Goal: Task Accomplishment & Management: Complete application form

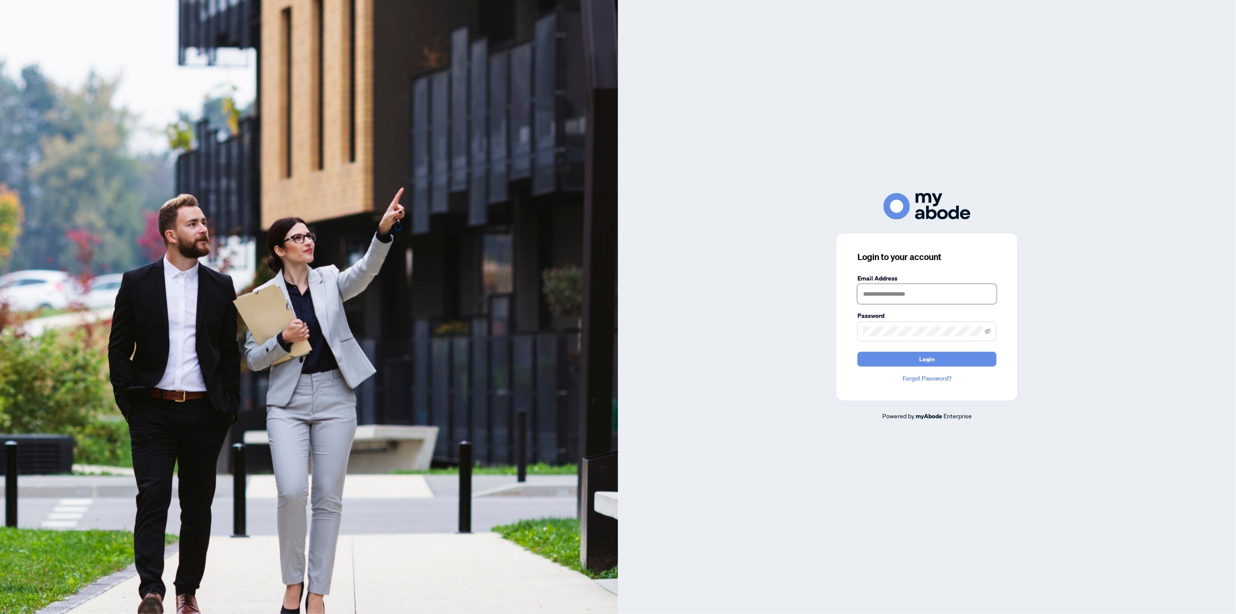
click at [895, 294] on input "text" at bounding box center [927, 294] width 139 height 20
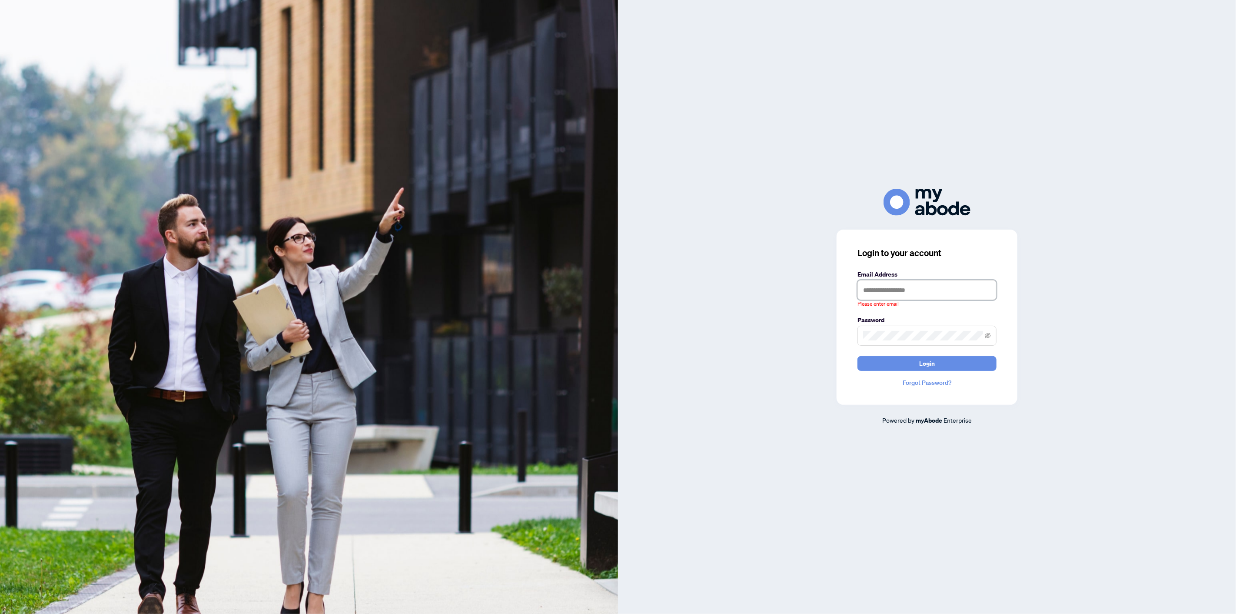
type input "**********"
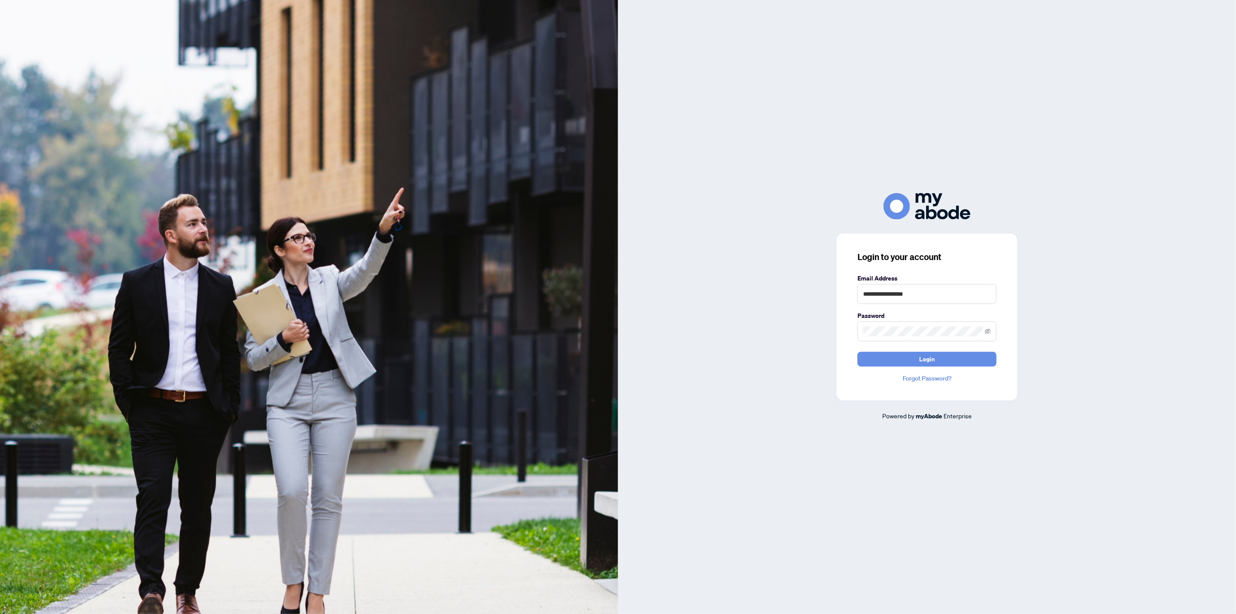
click at [928, 360] on span "Login" at bounding box center [928, 359] width 16 height 14
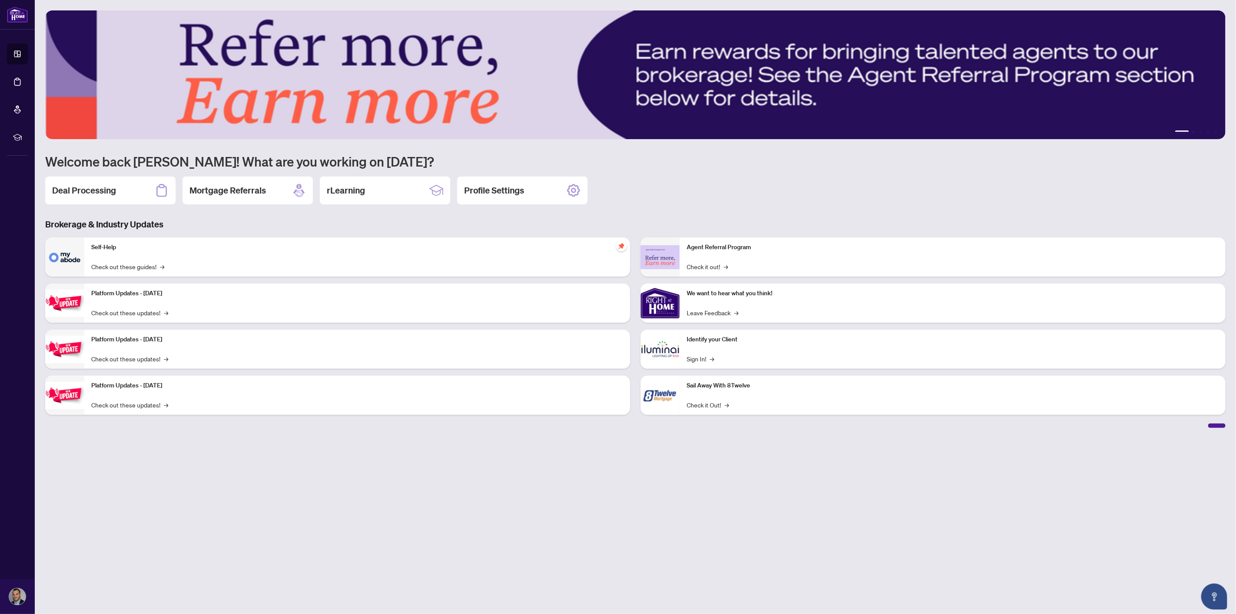
click at [125, 184] on div "Deal Processing" at bounding box center [110, 191] width 130 height 28
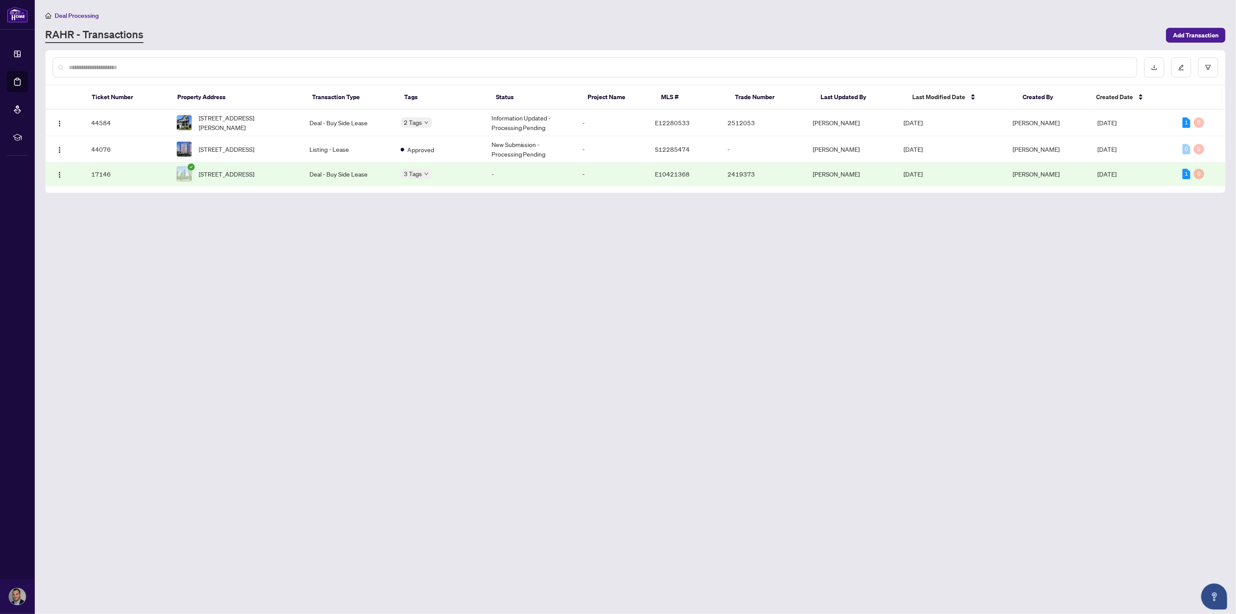
click at [429, 174] on body "Dashboard Deal Processing Mortgage Referrals rLearning Joe Tannous j.tannous@ya…" at bounding box center [618, 307] width 1236 height 614
click at [432, 177] on body "Dashboard Deal Processing Mortgage Referrals rLearning Joe Tannous j.tannous@ya…" at bounding box center [618, 307] width 1236 height 614
click at [428, 118] on div "Approved Pending Payment" at bounding box center [447, 132] width 87 height 35
click at [419, 121] on div "Approved" at bounding box center [430, 126] width 41 height 10
click at [440, 243] on main "Deal Processing RAHR - Transactions Add Transaction Ticket Number Property Addr…" at bounding box center [636, 307] width 1202 height 614
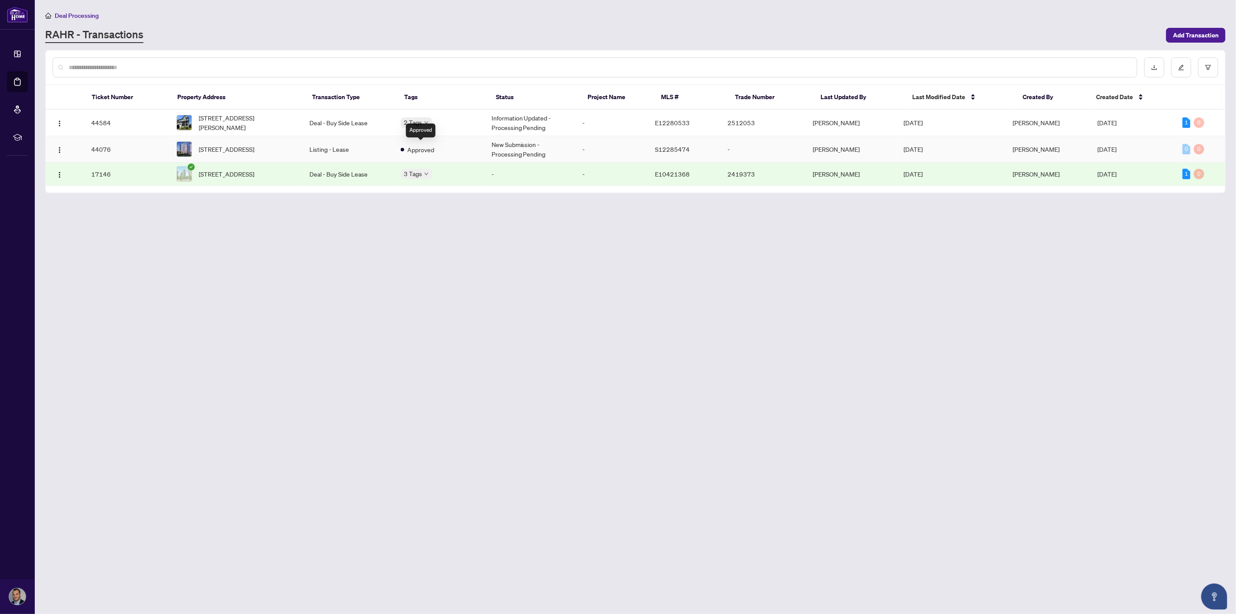
click at [422, 146] on span "Approved" at bounding box center [421, 150] width 27 height 10
click at [427, 117] on body "Dashboard Deal Processing Mortgage Referrals rLearning Joe Tannous j.tannous@ya…" at bounding box center [618, 307] width 1236 height 614
click at [1183, 121] on div "1" at bounding box center [1187, 122] width 8 height 10
click at [461, 120] on div "2 Tags" at bounding box center [439, 122] width 77 height 10
click at [428, 121] on span "Approved" at bounding box center [433, 126] width 27 height 10
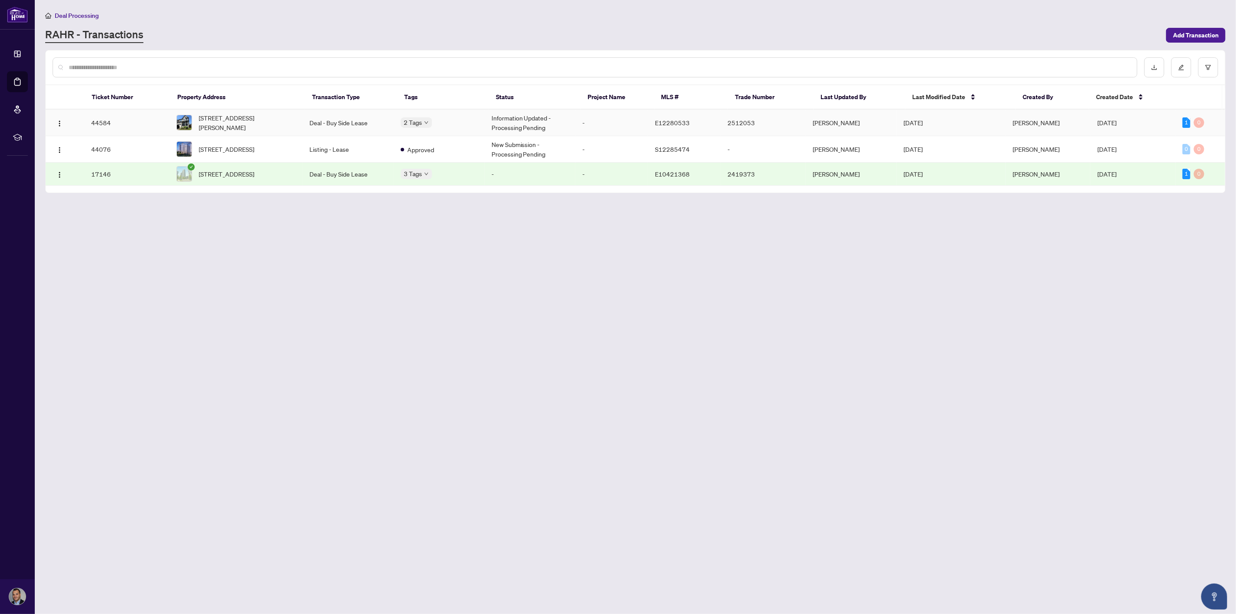
click at [351, 116] on td "Deal - Buy Side Lease" at bounding box center [348, 123] width 91 height 27
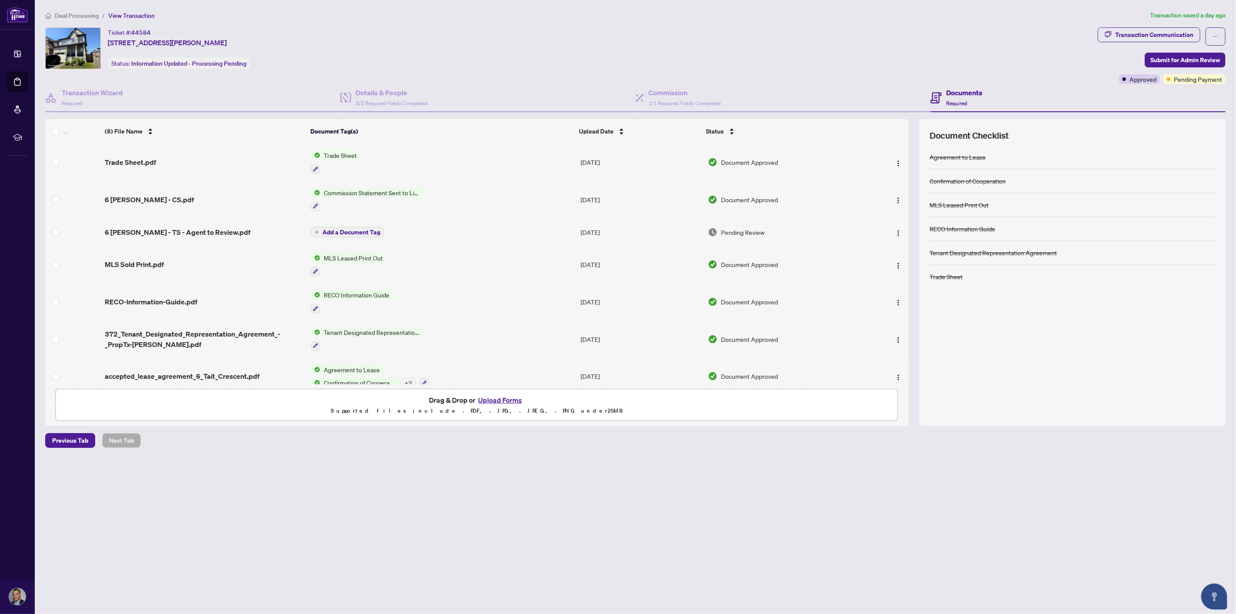
click at [190, 230] on span "6 Tait - TS - Agent to Review.pdf" at bounding box center [178, 232] width 146 height 10
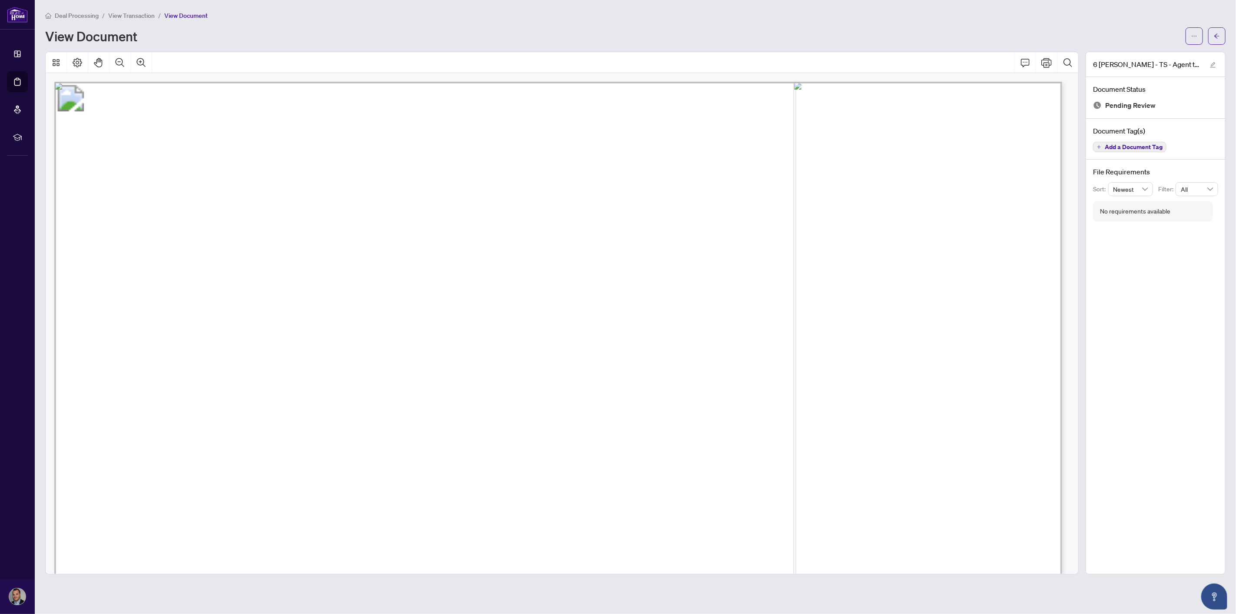
click at [1219, 41] on span "button" at bounding box center [1217, 36] width 6 height 14
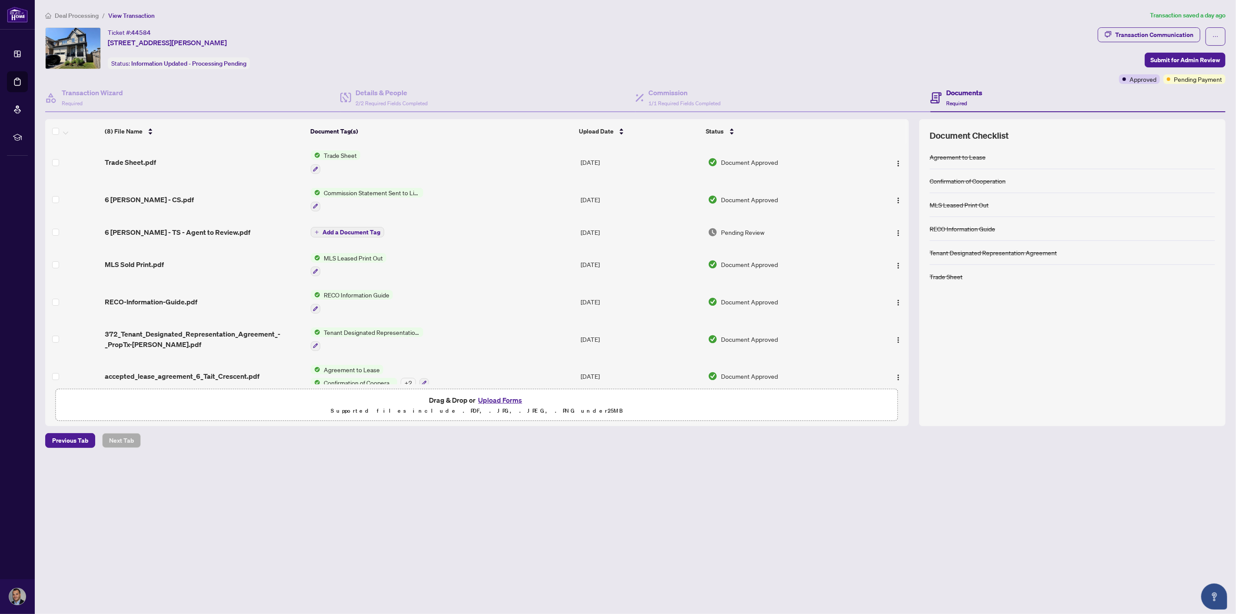
click at [898, 230] on img "button" at bounding box center [898, 233] width 7 height 7
click at [871, 48] on div "Ticket #: 44584 6 Tait Cres, Clarington, Ontario L1C 7G7, Canada Status: Inform…" at bounding box center [569, 48] width 1049 height 42
click at [896, 227] on span "button" at bounding box center [898, 232] width 7 height 10
click at [928, 286] on span "Manage Document Tags" at bounding box center [937, 288] width 83 height 10
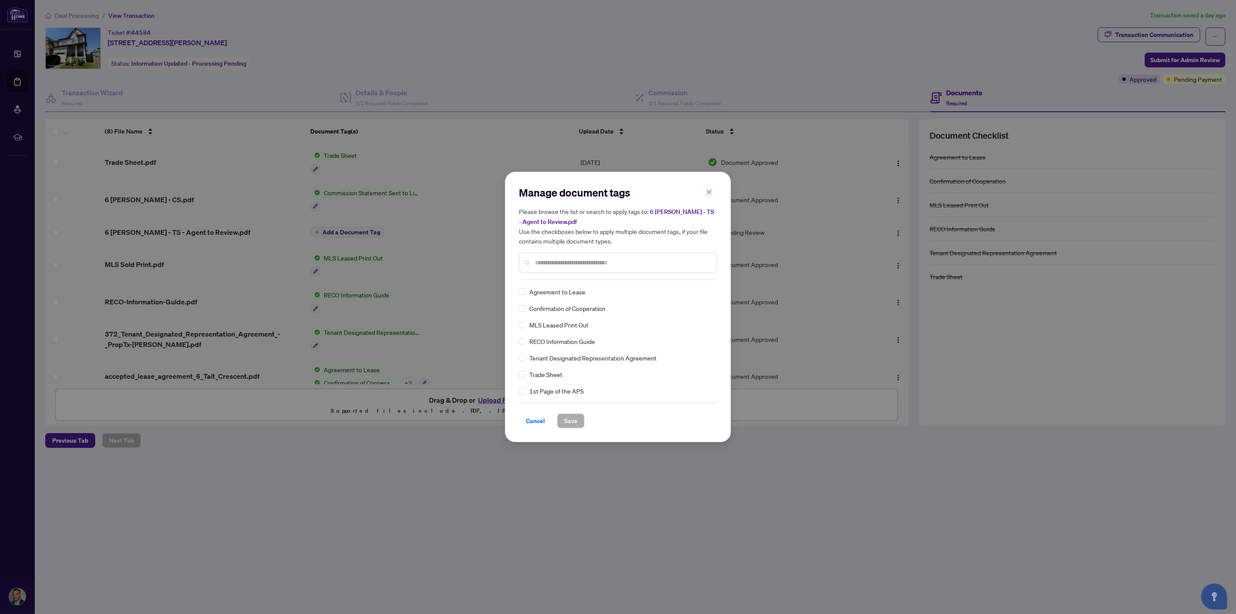
click at [709, 209] on h5 "Please browse the list or search to apply tags to: 6 Tait - TS - Agent to Revie…" at bounding box center [618, 226] width 198 height 39
click at [709, 190] on icon "close" at bounding box center [709, 192] width 6 height 6
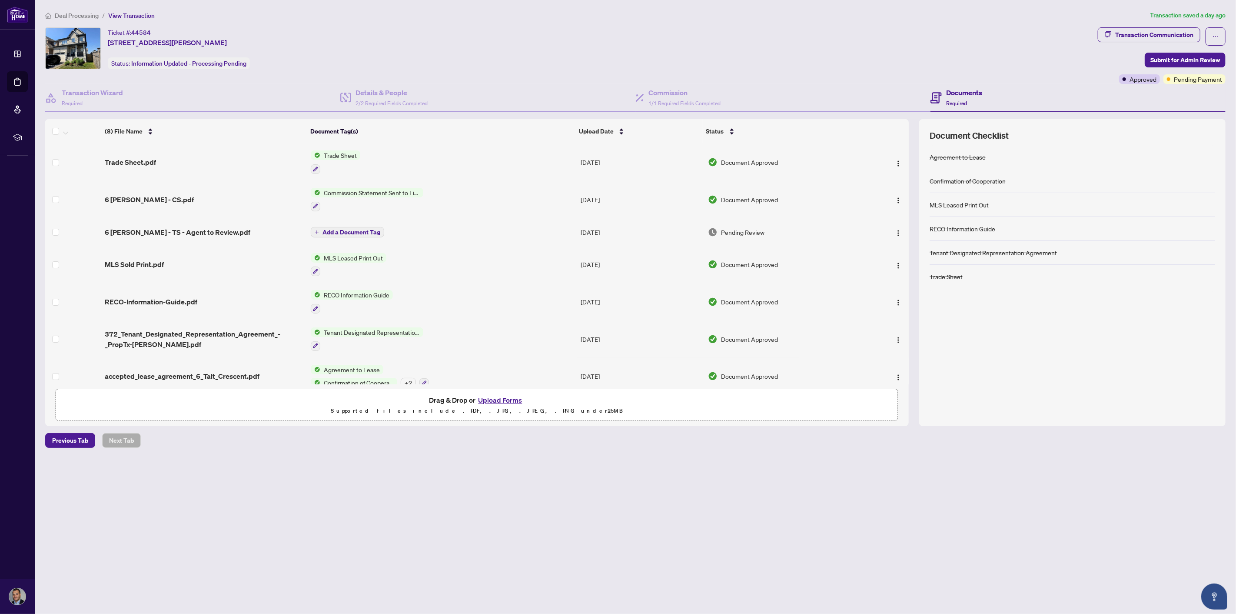
click at [219, 161] on div "Trade Sheet.pdf" at bounding box center [204, 162] width 199 height 10
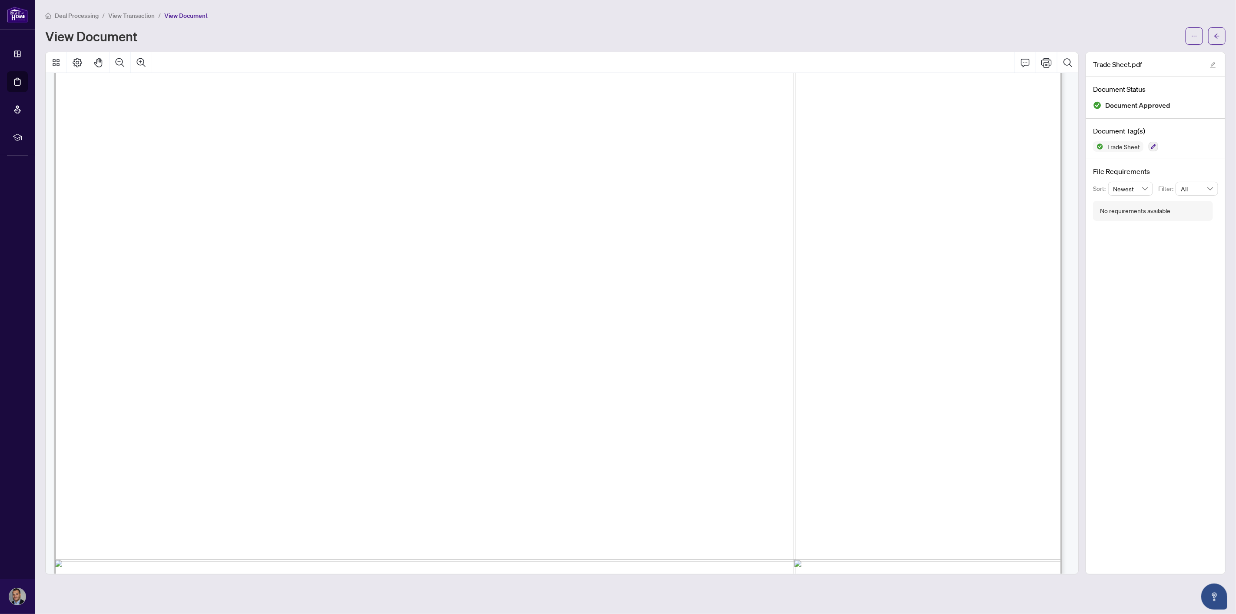
scroll to position [145, 0]
click at [145, 14] on span "View Transaction" at bounding box center [131, 16] width 47 height 8
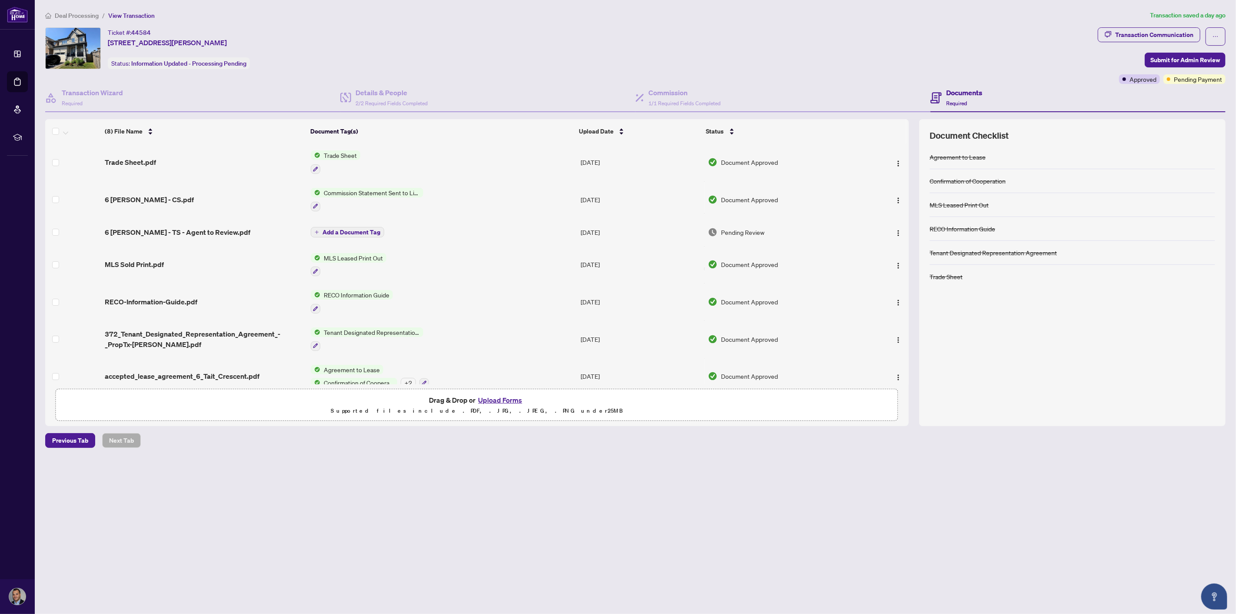
click at [899, 230] on img "button" at bounding box center [898, 233] width 7 height 7
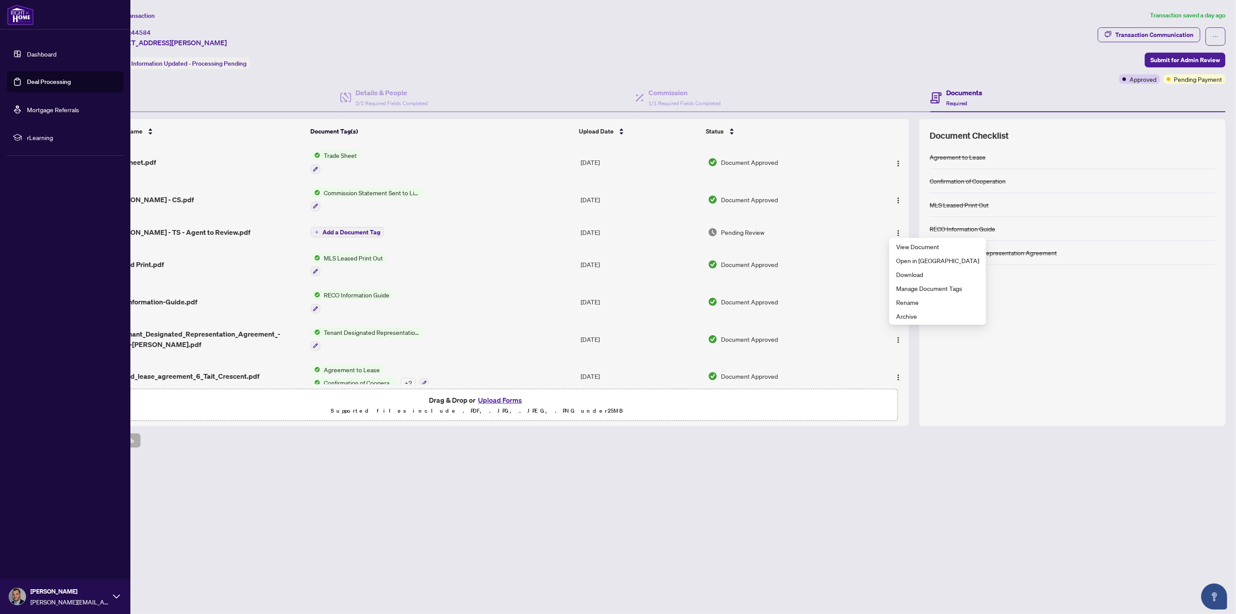
click at [53, 55] on link "Dashboard" at bounding box center [42, 54] width 30 height 8
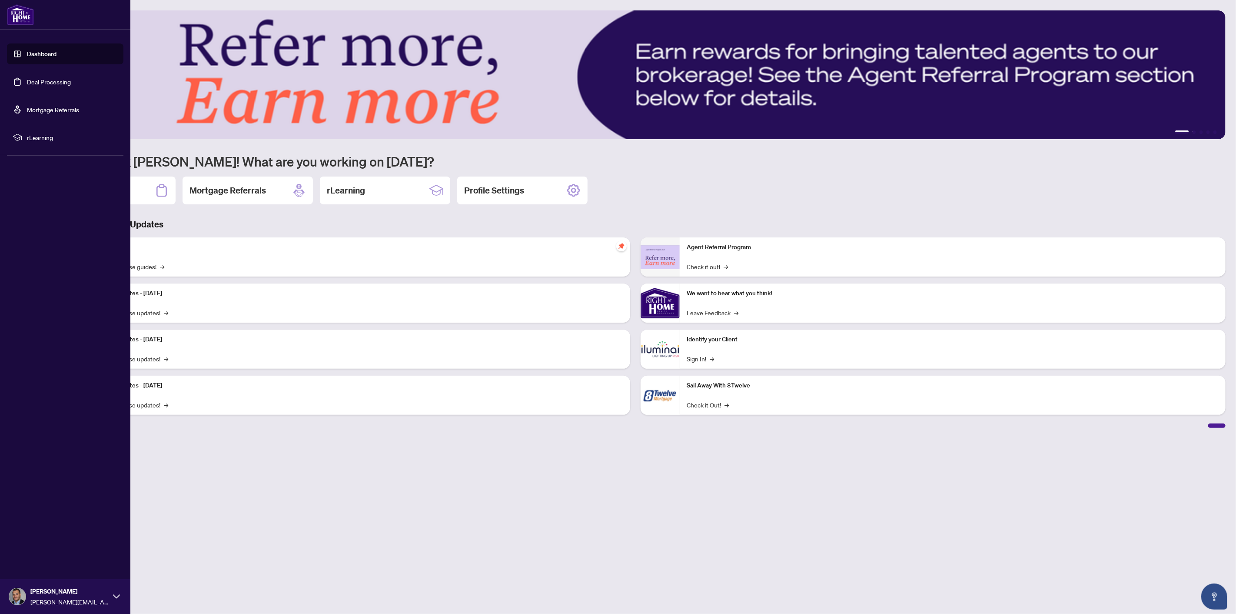
click at [46, 86] on link "Deal Processing" at bounding box center [49, 82] width 44 height 8
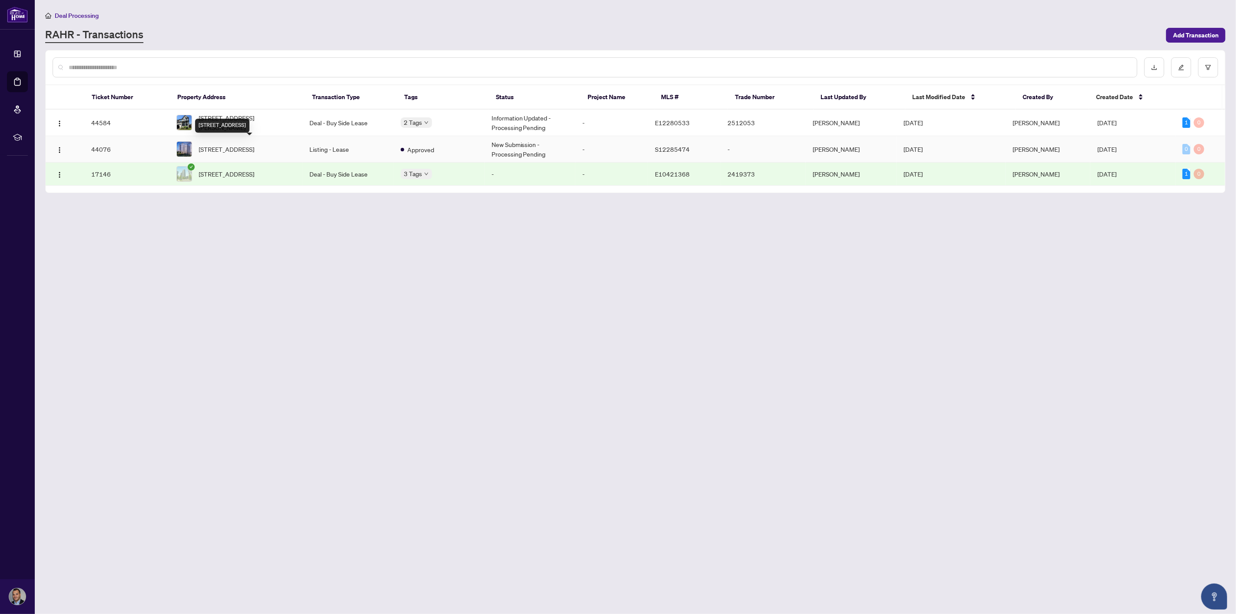
click at [254, 144] on span "1211-56 Lakeside Terr, Barrie, Ontario L4M 7B9, Canada" at bounding box center [227, 149] width 56 height 10
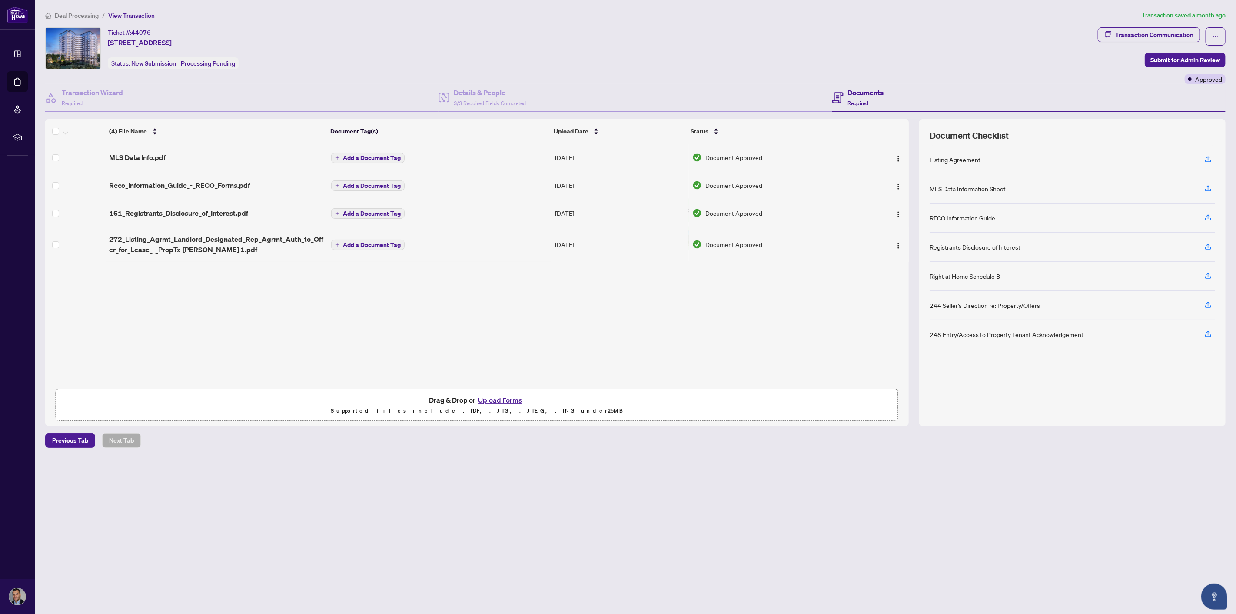
click at [497, 398] on button "Upload Forms" at bounding box center [500, 399] width 49 height 11
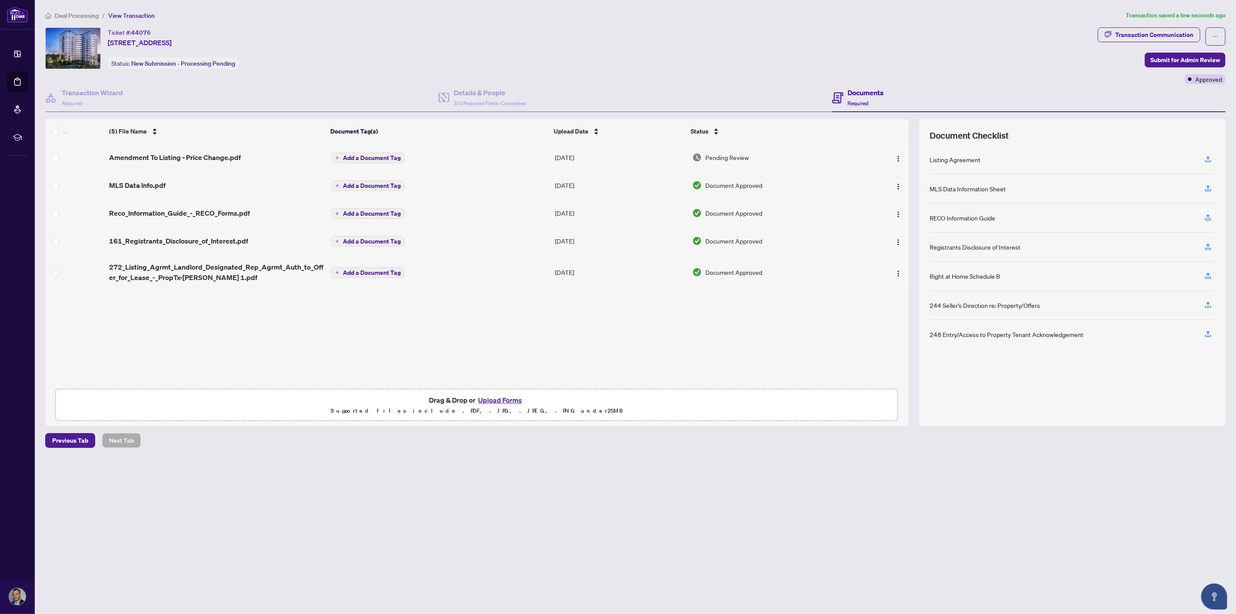
click at [1187, 61] on span "Submit for Admin Review" at bounding box center [1186, 60] width 70 height 14
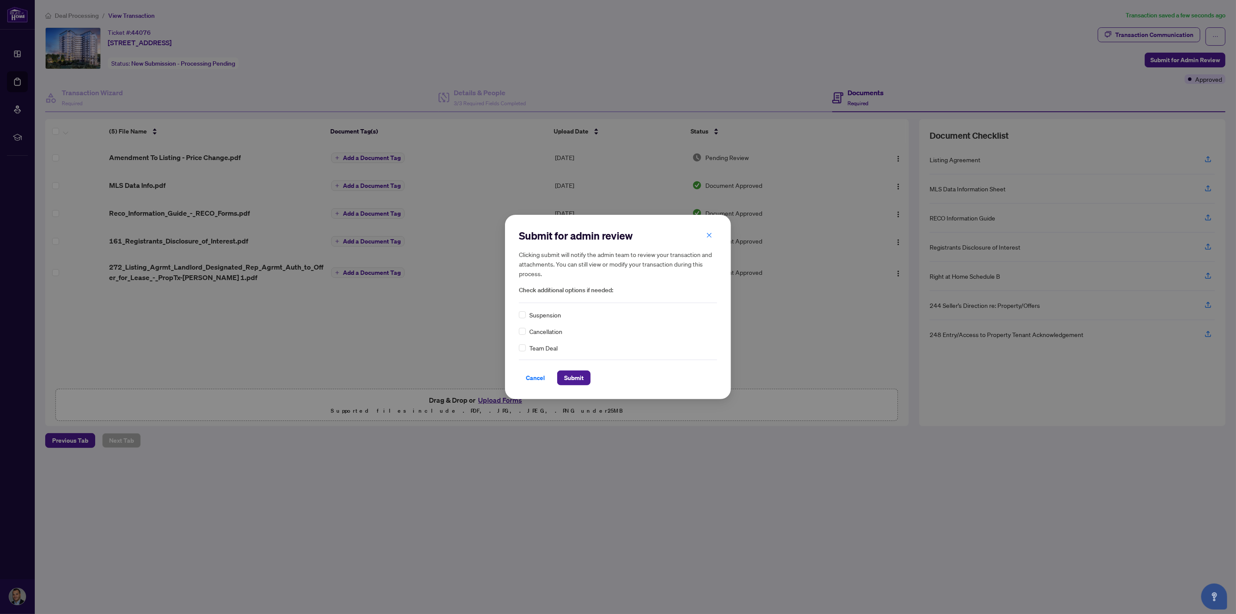
click at [575, 378] on span "Submit" at bounding box center [574, 378] width 20 height 14
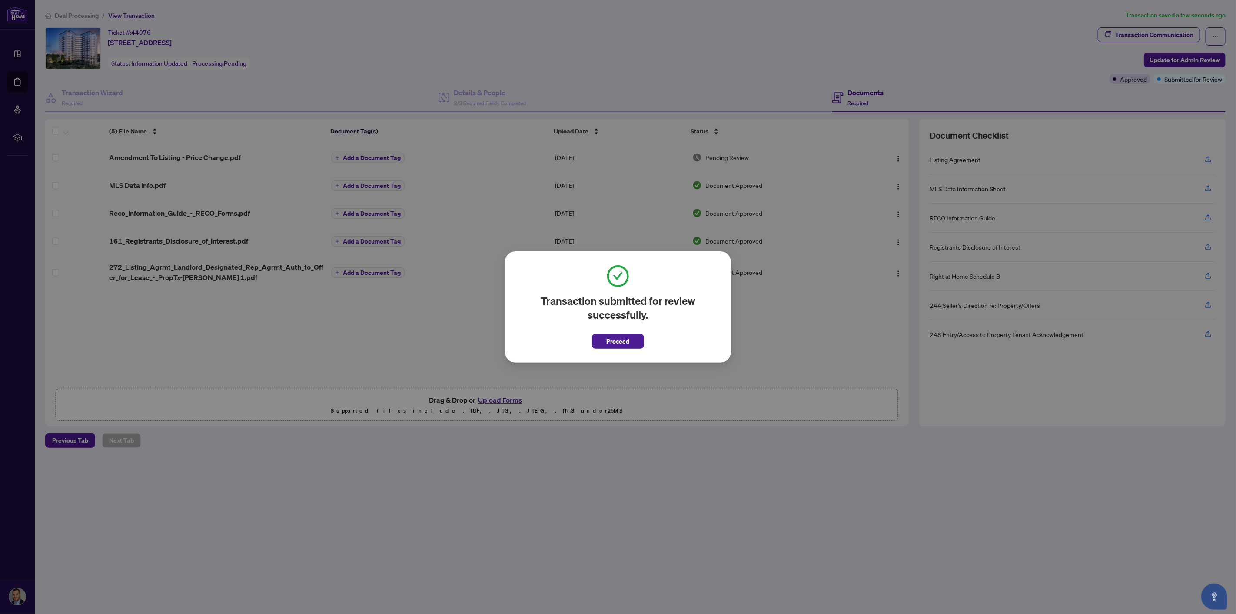
click at [618, 341] on span "Proceed" at bounding box center [618, 341] width 23 height 14
